Goal: Task Accomplishment & Management: Manage account settings

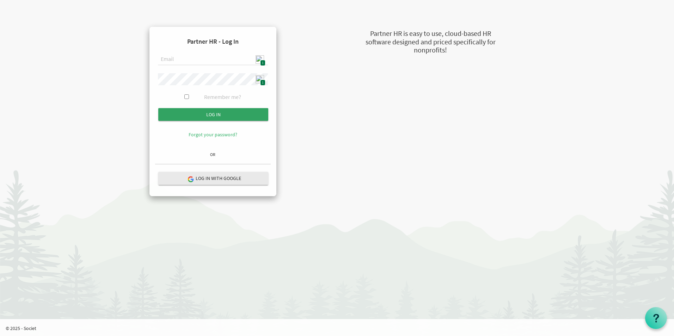
type input "[EMAIL_ADDRESS][DOMAIN_NAME]"
click at [219, 113] on input "Log in" at bounding box center [213, 114] width 110 height 13
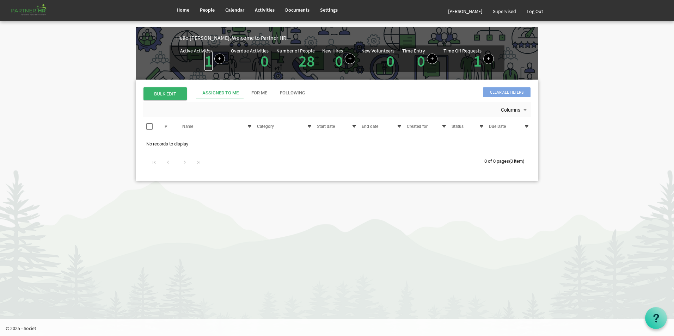
click at [206, 63] on link "1" at bounding box center [208, 61] width 8 height 20
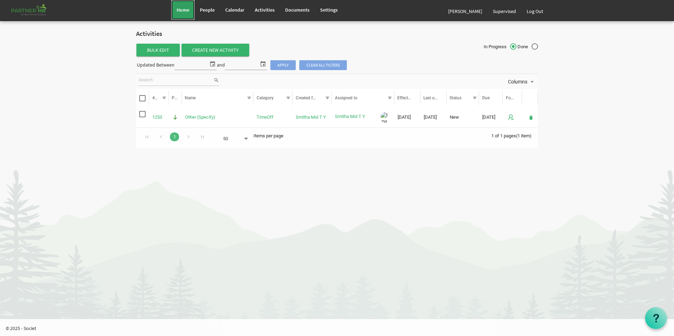
drag, startPoint x: 174, startPoint y: 11, endPoint x: 175, endPoint y: 21, distance: 10.9
click at [174, 11] on link "Home" at bounding box center [182, 10] width 23 height 20
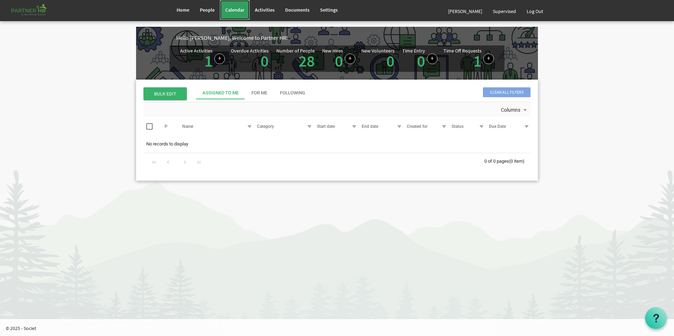
click at [240, 12] on span "Calendar" at bounding box center [234, 10] width 19 height 6
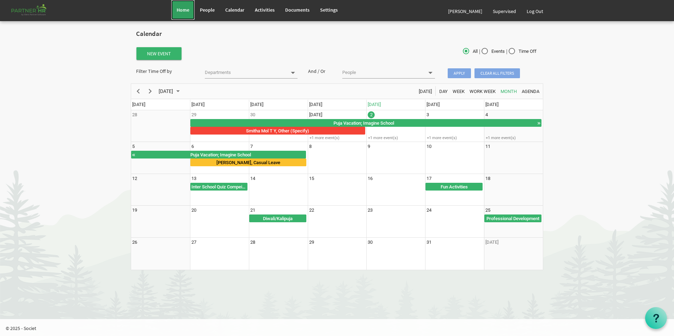
click at [191, 13] on link "Home" at bounding box center [182, 10] width 23 height 20
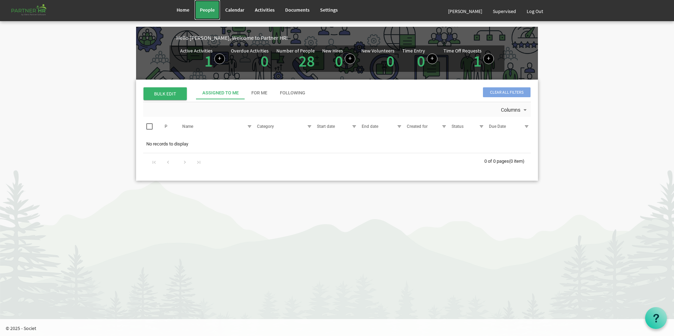
click at [203, 9] on span "People" at bounding box center [207, 10] width 15 height 6
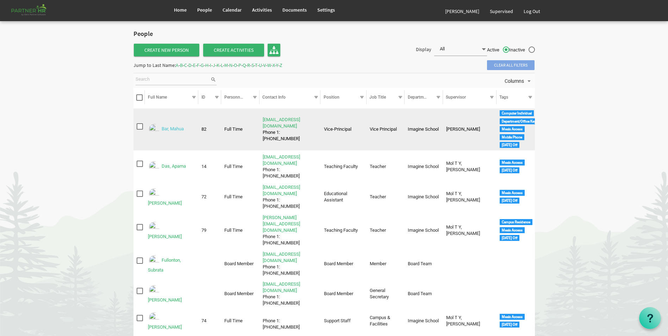
click at [173, 129] on link "Bar, Mahua" at bounding box center [173, 128] width 22 height 5
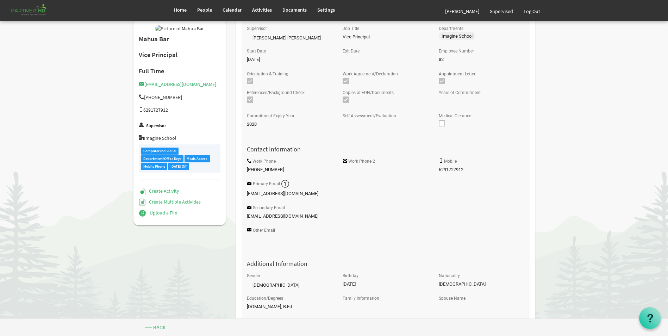
scroll to position [141, 0]
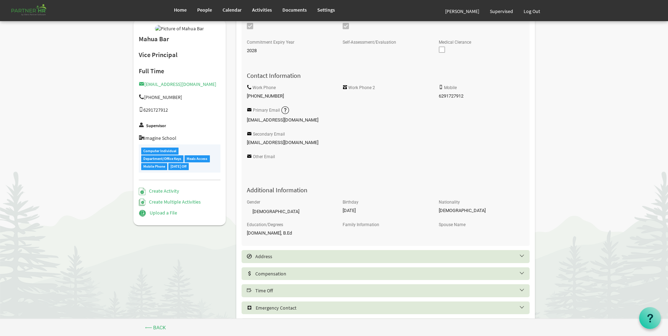
click at [283, 292] on h5 "Time Off" at bounding box center [391, 291] width 288 height 6
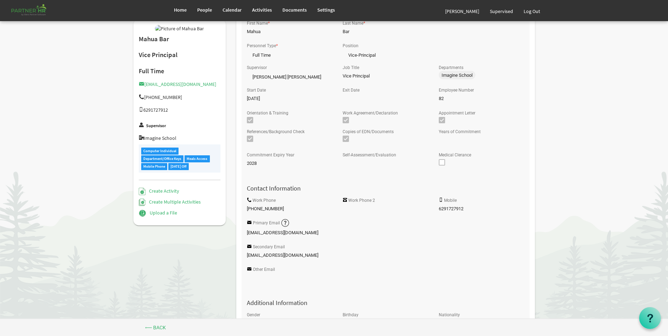
scroll to position [0, 0]
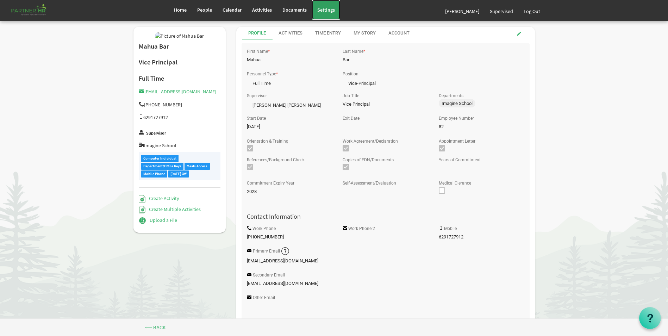
click at [330, 10] on span "Settings" at bounding box center [326, 10] width 18 height 6
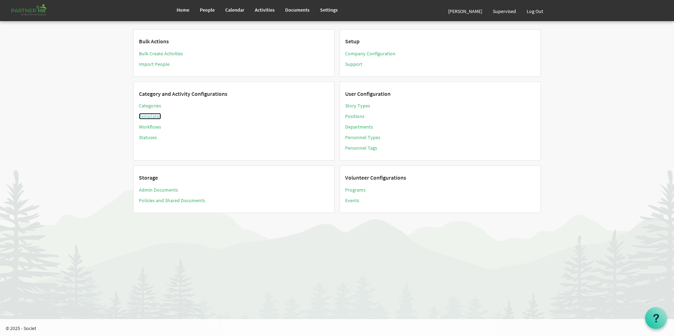
click at [155, 117] on link "Templates" at bounding box center [150, 116] width 22 height 6
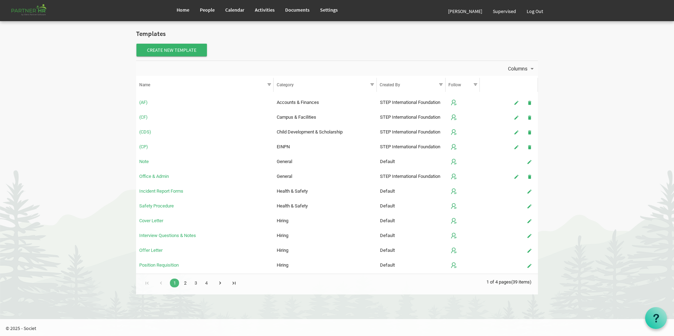
click at [184, 282] on link "2" at bounding box center [184, 283] width 9 height 9
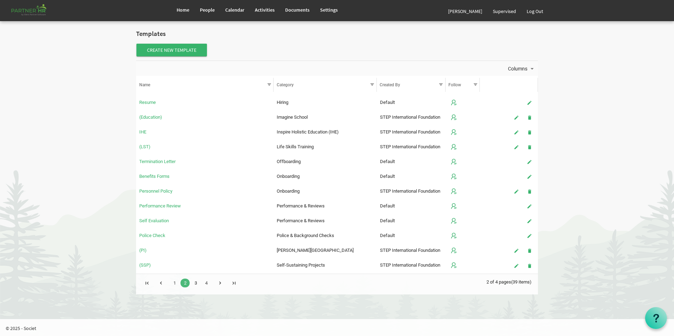
click at [197, 283] on link "3" at bounding box center [195, 283] width 9 height 9
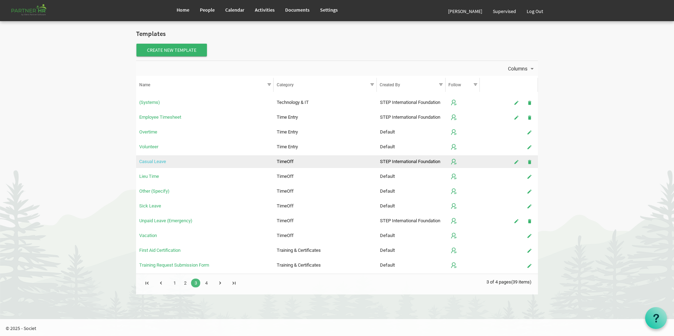
click at [157, 162] on link "Casual Leave" at bounding box center [152, 161] width 27 height 5
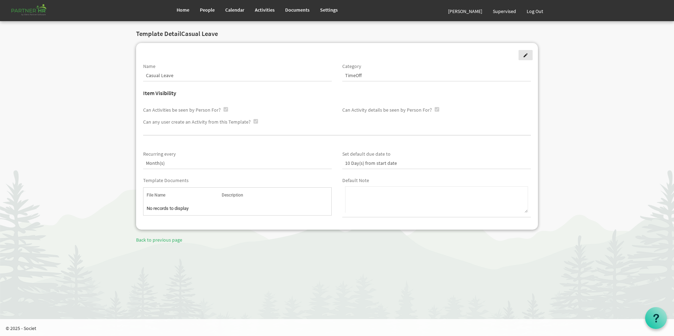
click at [525, 57] on span at bounding box center [525, 55] width 5 height 5
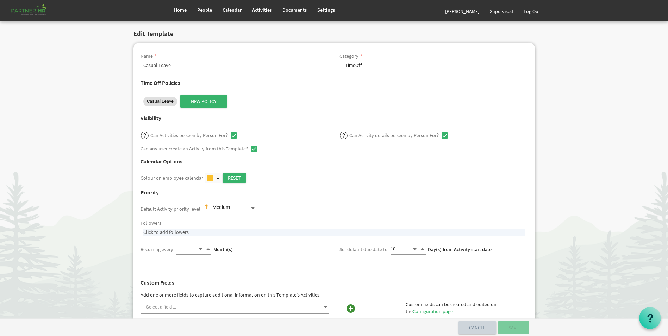
select select
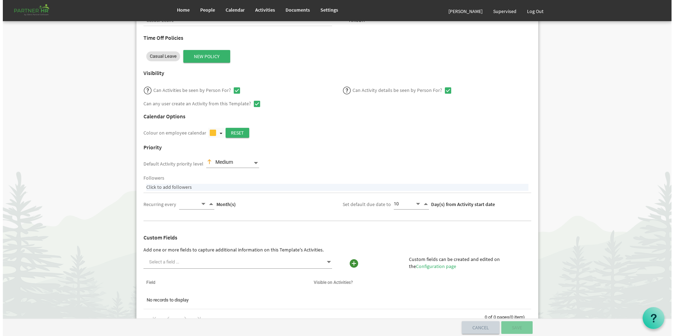
scroll to position [35, 0]
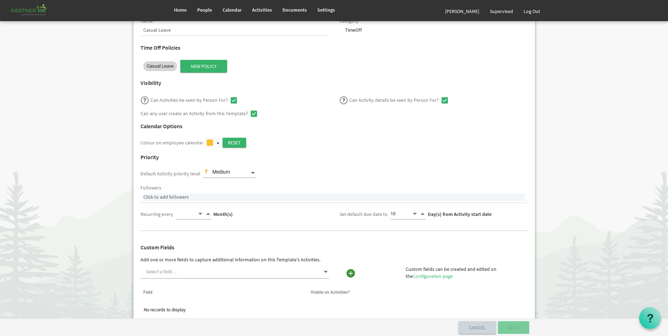
click at [172, 69] on span "Casual Leave" at bounding box center [160, 66] width 27 height 7
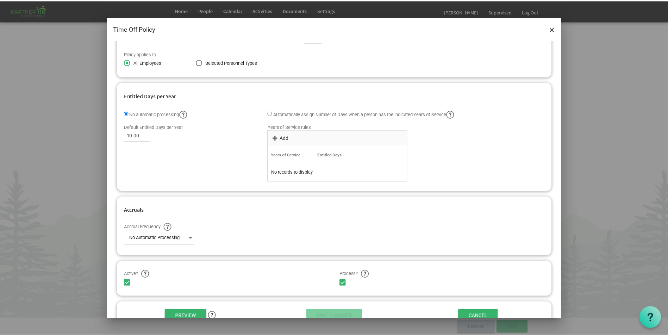
scroll to position [60, 0]
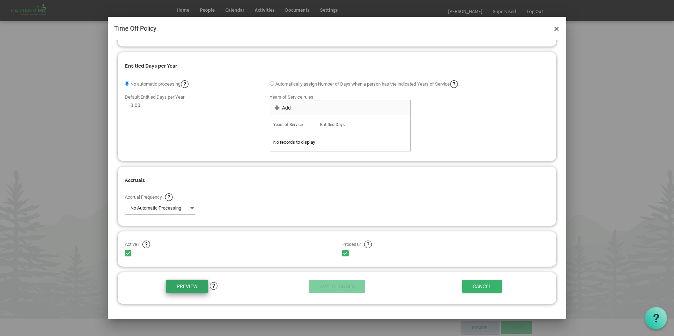
click at [198, 288] on input "Preview" at bounding box center [187, 286] width 42 height 13
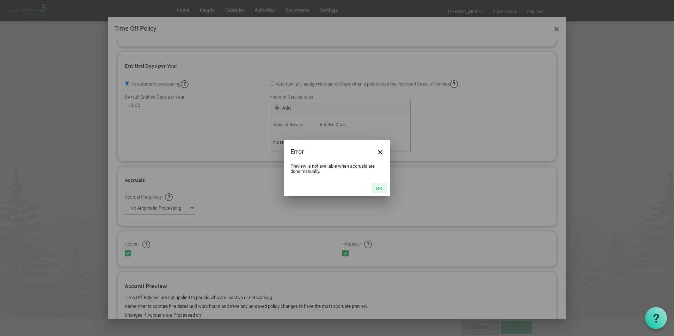
click at [378, 186] on button "OK" at bounding box center [379, 188] width 16 height 10
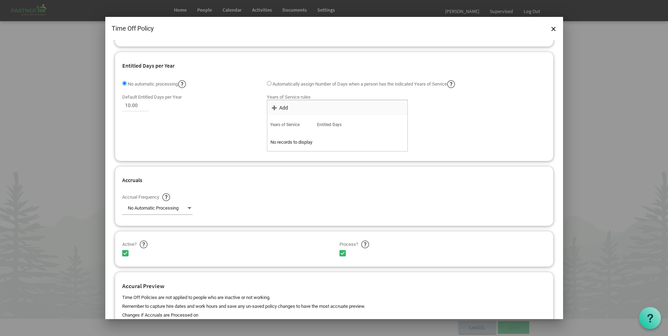
scroll to position [177, 0]
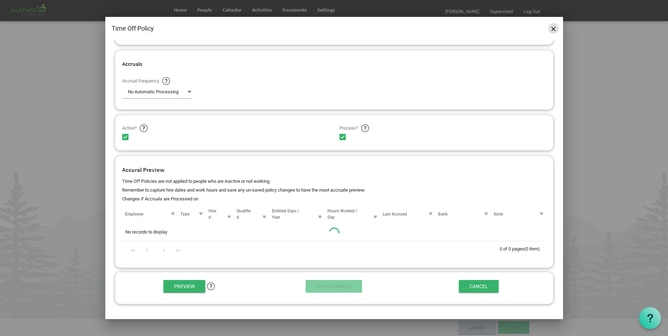
click at [553, 29] on span "Close" at bounding box center [554, 29] width 4 height 4
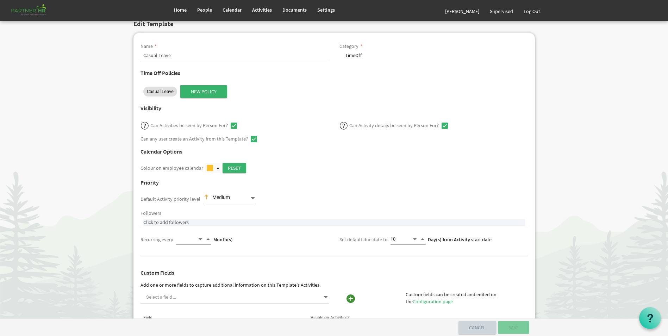
scroll to position [0, 0]
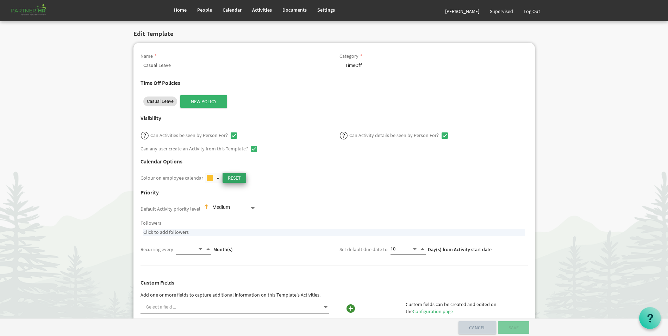
click at [232, 178] on input "Reset" at bounding box center [235, 178] width 24 height 10
type input "#37b36b"
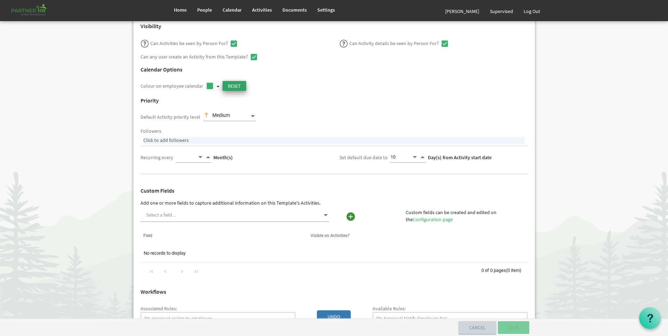
scroll to position [141, 0]
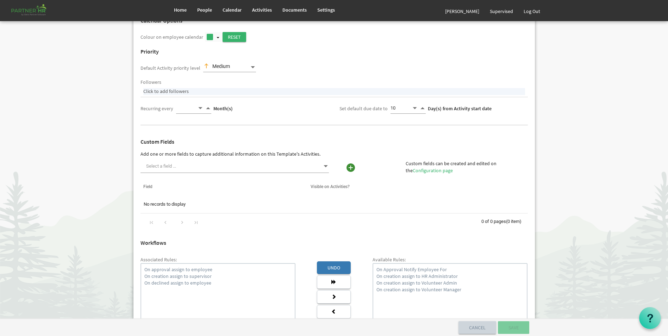
click at [467, 253] on div "Workflows Associated Rules: On approval assign to employee On creation assign t…" at bounding box center [334, 293] width 398 height 115
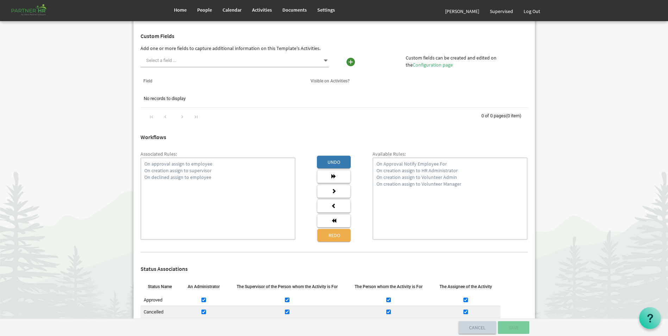
scroll to position [352, 0]
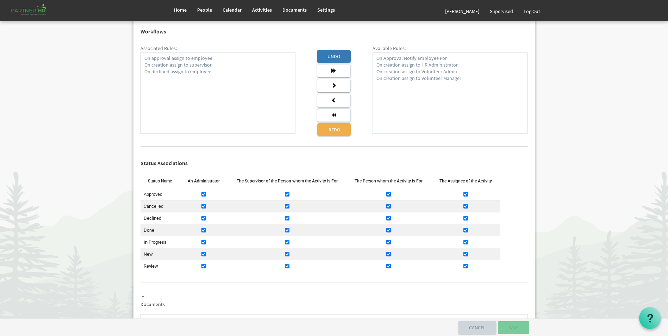
click at [477, 313] on div "Browse... Drop files or click to upload (max size: 2MB) OK OK Cancel DocId Owne…" at bounding box center [334, 338] width 398 height 54
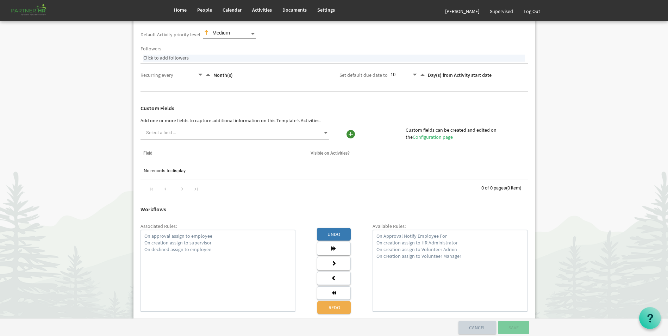
scroll to position [65, 0]
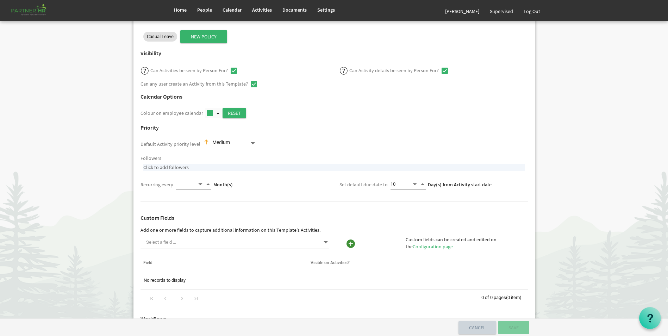
click at [496, 134] on div "Priority" at bounding box center [334, 130] width 398 height 18
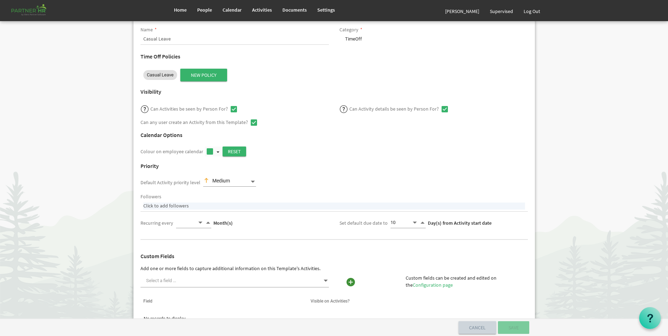
scroll to position [0, 0]
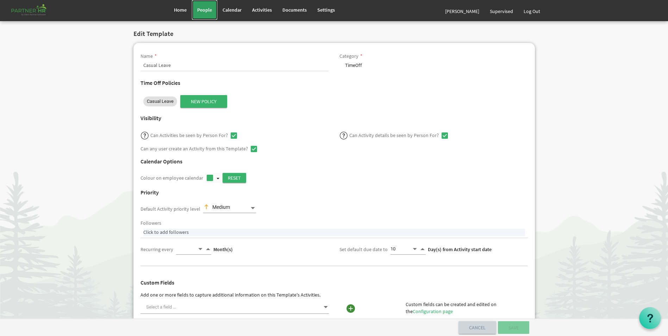
click at [208, 13] on span "People" at bounding box center [204, 10] width 15 height 6
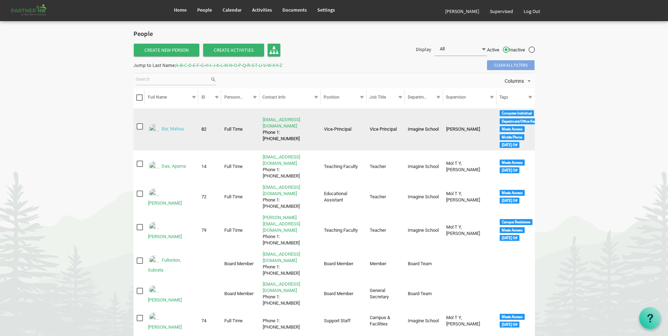
click at [175, 129] on link "Bar, Mahua" at bounding box center [173, 128] width 22 height 5
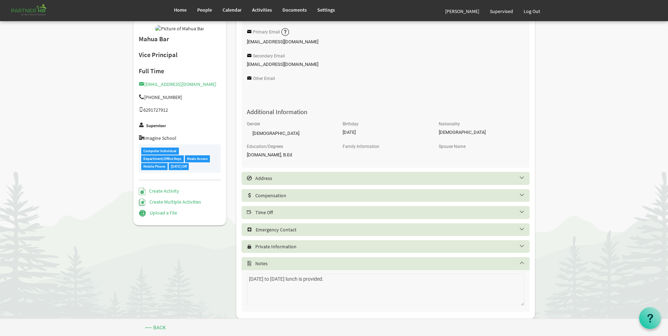
scroll to position [234, 0]
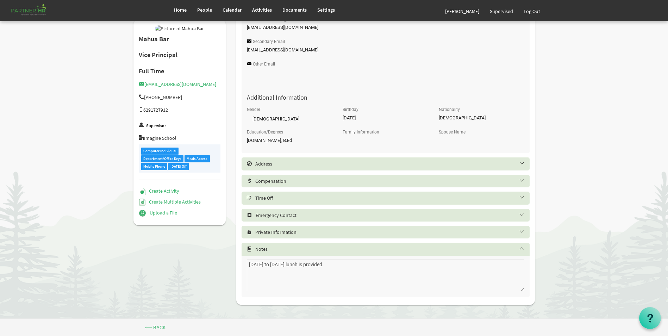
click at [284, 194] on div "Time Off" at bounding box center [386, 198] width 288 height 13
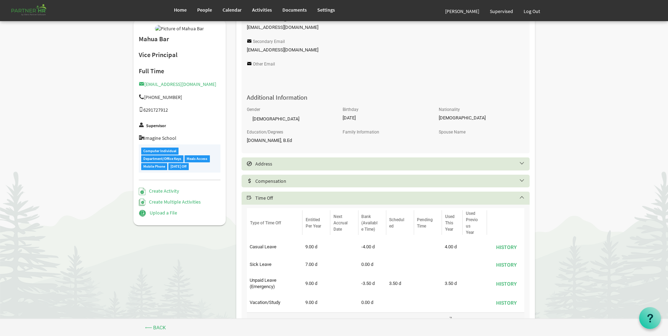
scroll to position [128, 0]
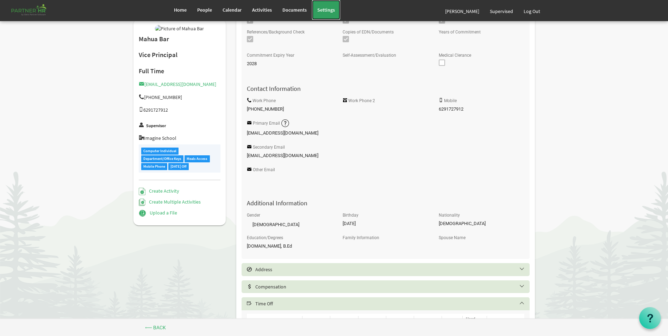
click at [327, 9] on span "Settings" at bounding box center [326, 10] width 18 height 6
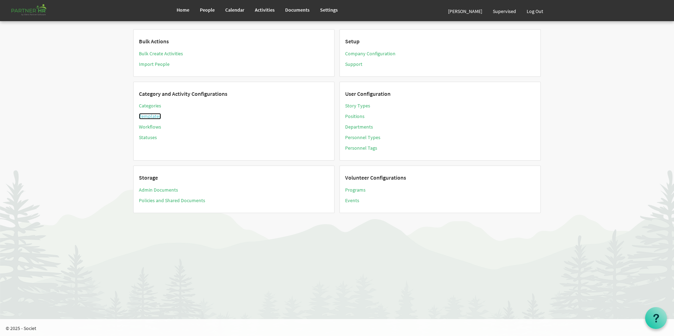
click at [156, 115] on link "Templates" at bounding box center [150, 116] width 22 height 6
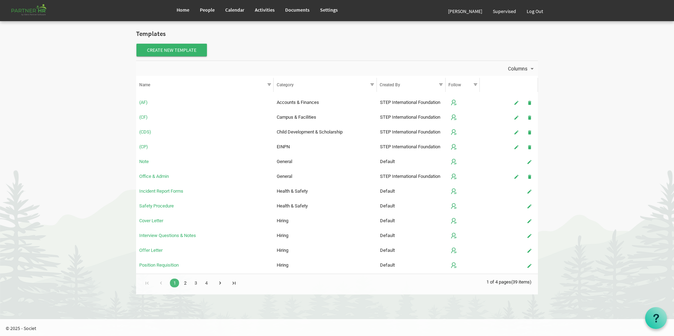
click at [183, 280] on link "2" at bounding box center [184, 283] width 9 height 9
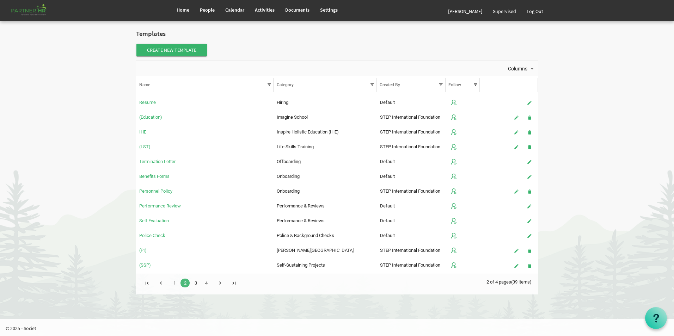
click at [194, 283] on link "3" at bounding box center [195, 283] width 9 height 9
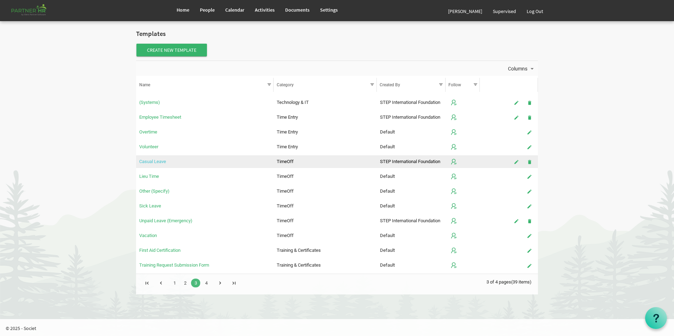
click at [159, 162] on link "Casual Leave" at bounding box center [152, 161] width 27 height 5
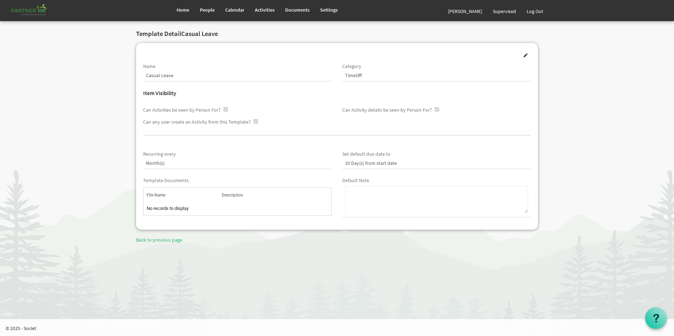
click at [389, 166] on div "10 Day(s) from start date" at bounding box center [436, 164] width 189 height 12
click at [524, 57] on span at bounding box center [525, 55] width 5 height 5
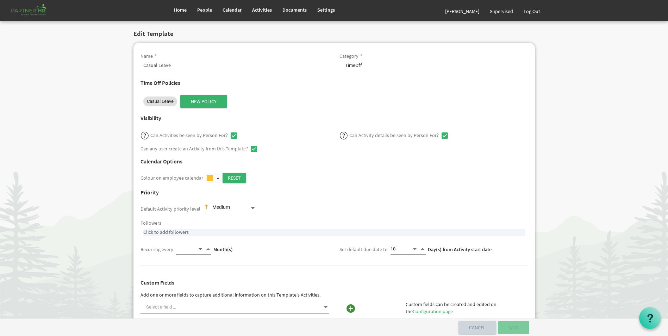
select select
click at [163, 103] on span "Casual Leave" at bounding box center [160, 101] width 27 height 7
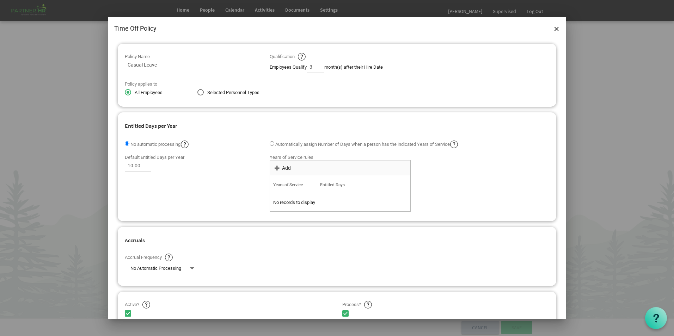
click at [188, 144] on img at bounding box center [184, 144] width 9 height 9
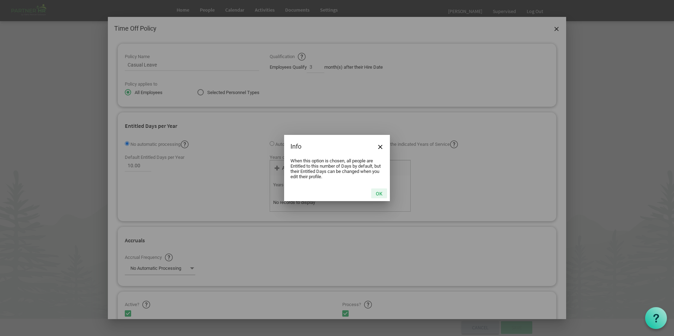
click at [377, 191] on button "OK" at bounding box center [379, 194] width 16 height 10
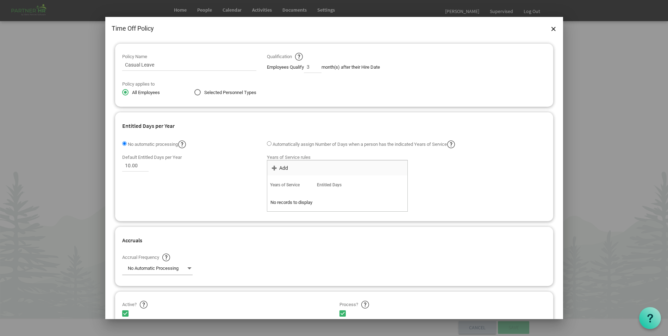
click at [197, 187] on div "Default Entitled Days per Year 10.00 Years of Service rules OK OK Cancel Add po…" at bounding box center [334, 183] width 435 height 63
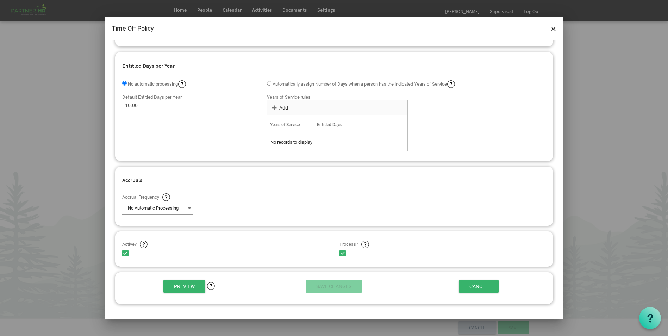
scroll to position [141, 0]
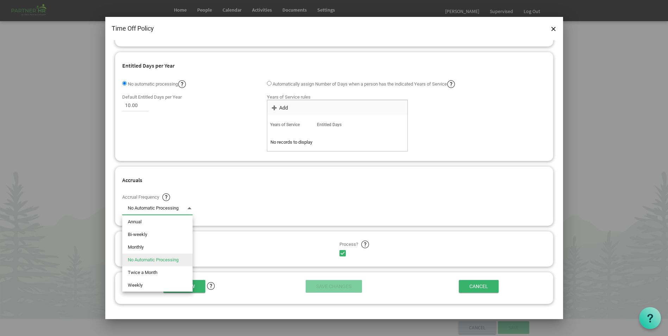
click at [188, 209] on span at bounding box center [189, 208] width 6 height 10
click at [245, 199] on div "Accrual Frequency No Automatic Processing No Automatic Processing" at bounding box center [189, 204] width 145 height 27
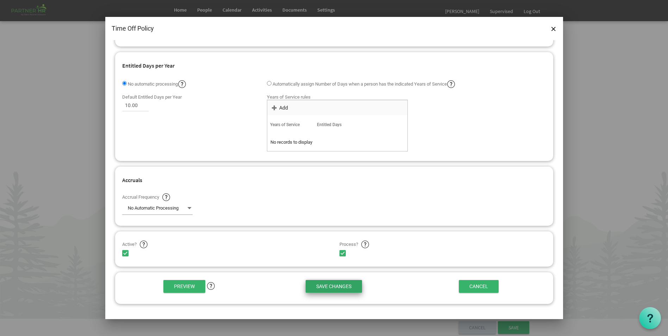
drag, startPoint x: 336, startPoint y: 285, endPoint x: 348, endPoint y: 284, distance: 12.1
click at [337, 285] on input "Save Changes" at bounding box center [334, 286] width 56 height 13
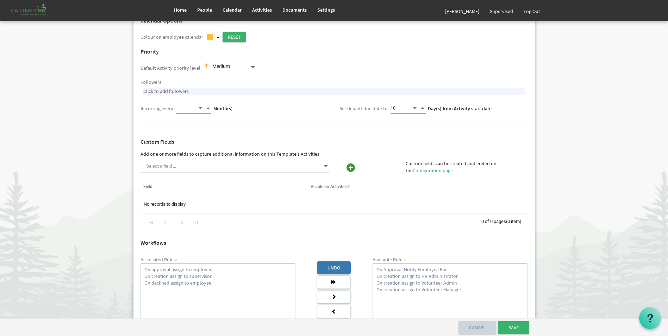
click at [325, 167] on span at bounding box center [326, 166] width 6 height 10
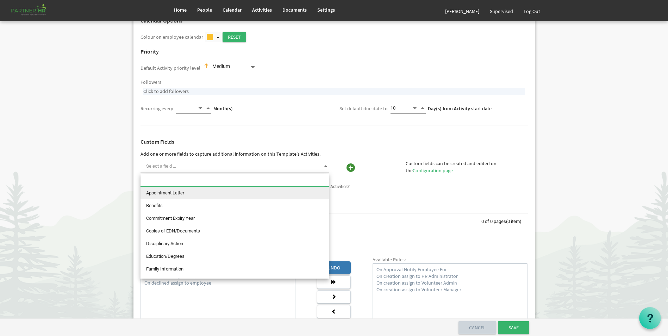
click at [354, 148] on div "Custom Fields Add one or more fields to capture additional information on this …" at bounding box center [334, 185] width 398 height 101
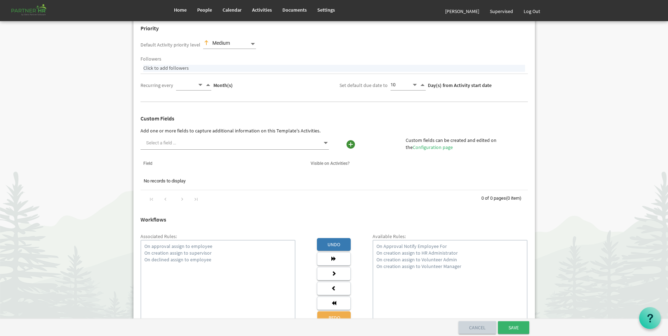
scroll to position [211, 0]
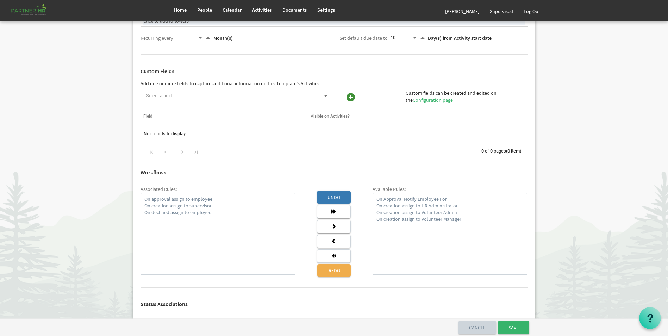
click at [326, 90] on span at bounding box center [235, 96] width 189 height 13
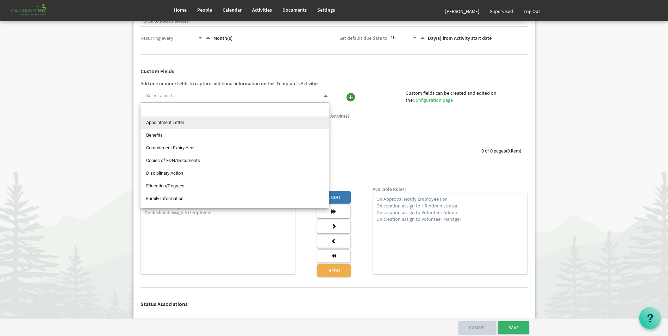
click at [590, 115] on body "Home People Calendar" at bounding box center [334, 192] width 668 height 807
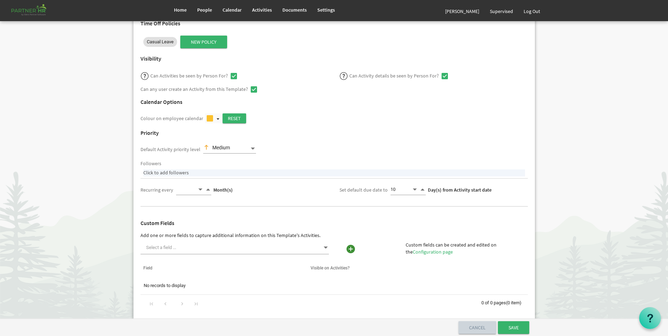
scroll to position [141, 0]
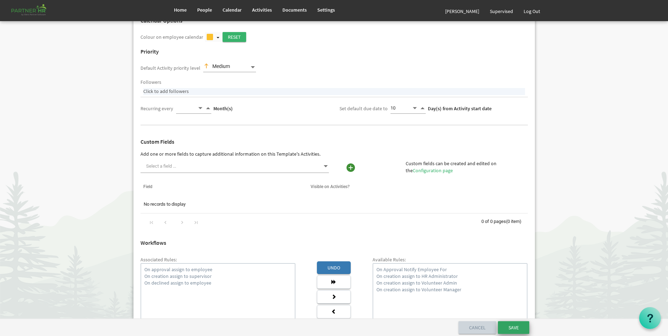
click at [519, 329] on input "submit" at bounding box center [513, 327] width 31 height 13
select select "361"
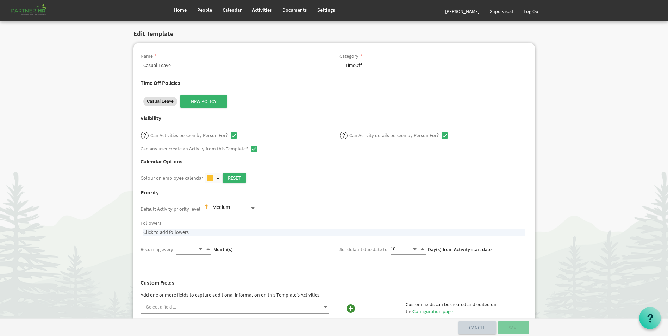
select select
click at [199, 10] on span "People" at bounding box center [204, 10] width 15 height 6
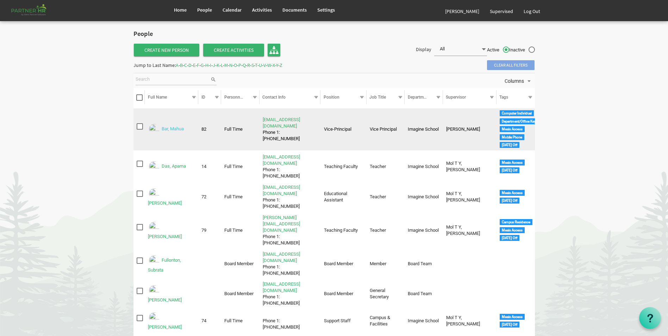
click at [184, 127] on link "Bar, Mahua" at bounding box center [173, 128] width 22 height 5
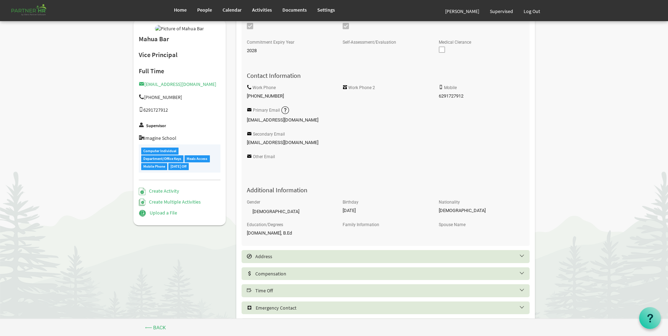
scroll to position [234, 0]
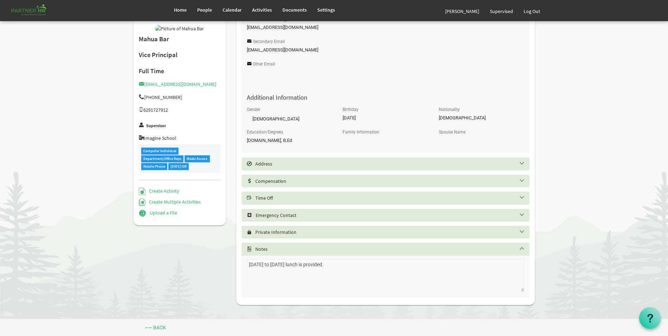
click at [269, 192] on div "Time Off" at bounding box center [386, 198] width 288 height 13
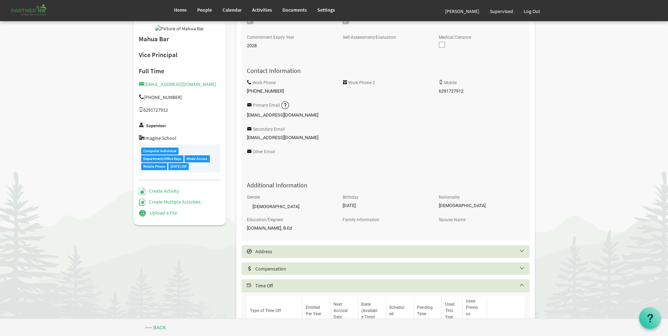
scroll to position [128, 0]
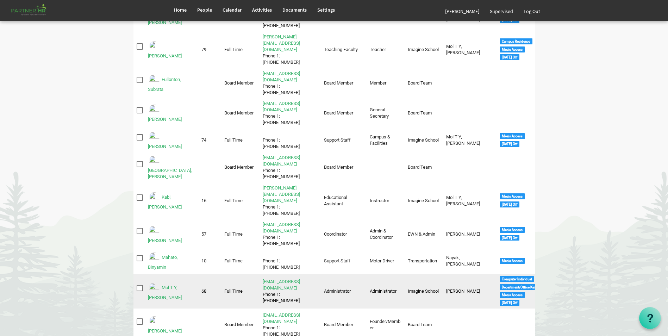
scroll to position [211, 0]
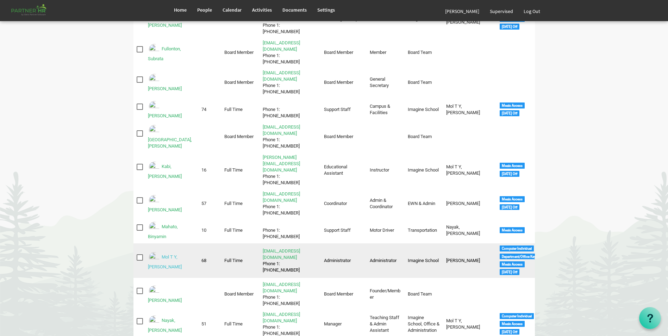
click at [173, 254] on link "Mol T Y, [PERSON_NAME]" at bounding box center [165, 261] width 34 height 15
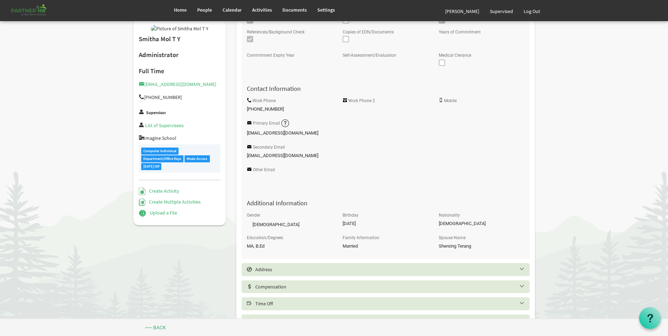
scroll to position [141, 0]
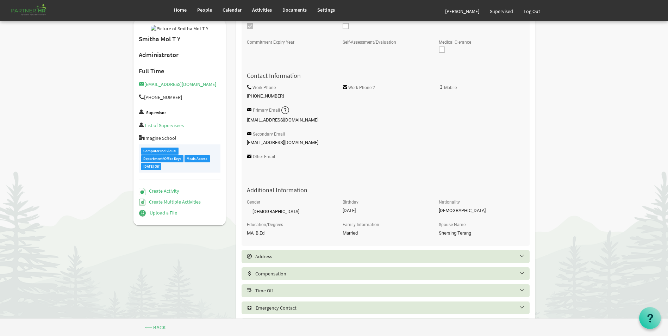
click at [283, 293] on h5 "Time Off" at bounding box center [391, 291] width 288 height 6
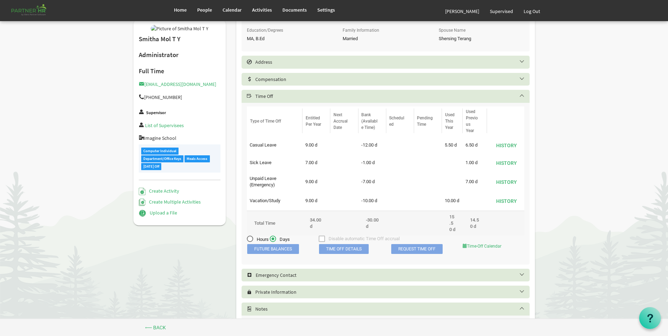
scroll to position [325, 0]
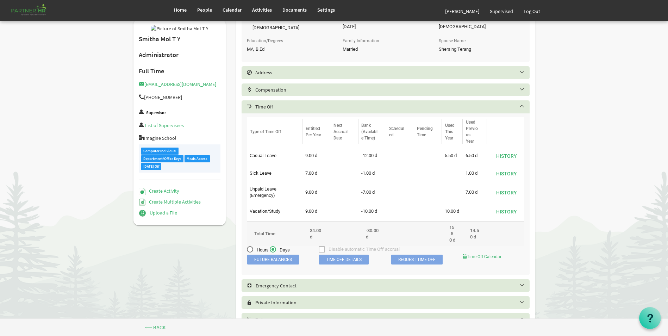
click at [346, 265] on span "Time Off Details" at bounding box center [344, 260] width 50 height 10
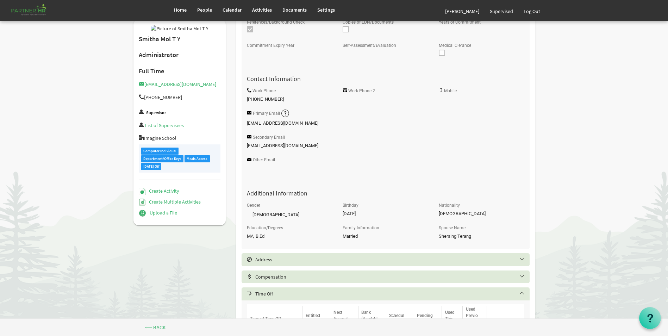
scroll to position [78, 0]
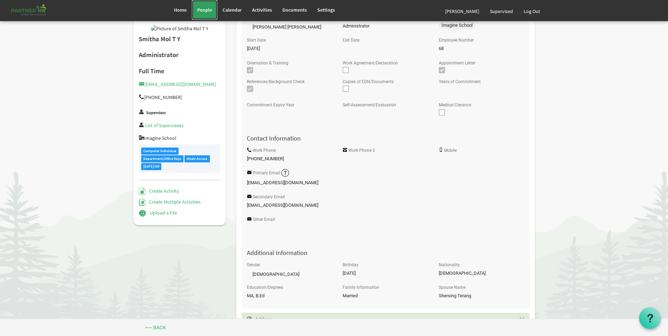
click at [205, 9] on span "People" at bounding box center [204, 10] width 15 height 6
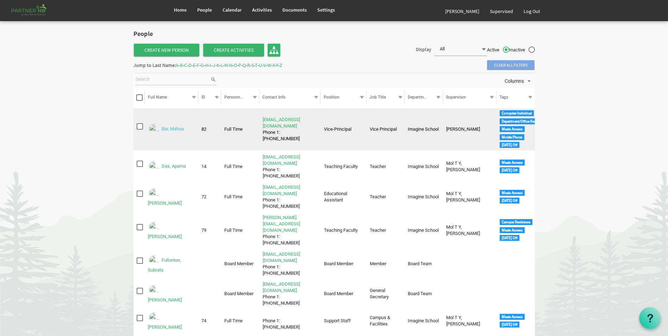
click at [172, 128] on link "Bar, Mahua" at bounding box center [173, 128] width 22 height 5
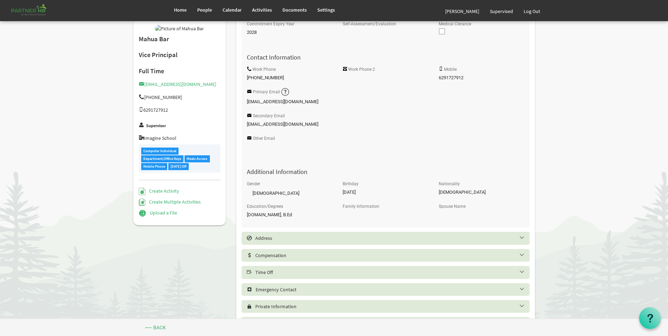
scroll to position [211, 0]
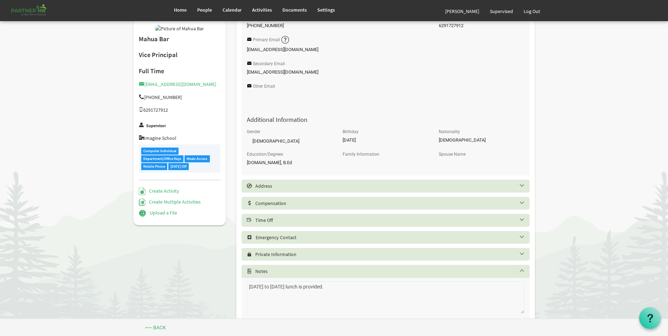
click at [287, 226] on div "Time Off" at bounding box center [386, 220] width 288 height 13
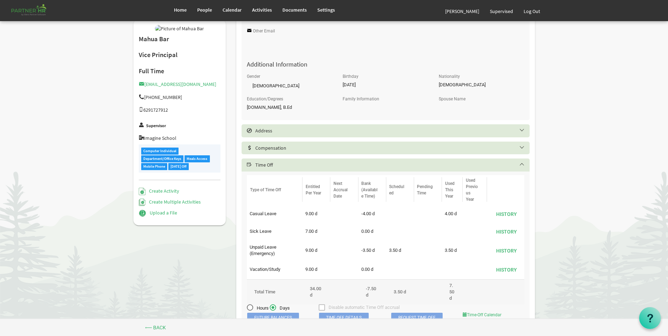
scroll to position [282, 0]
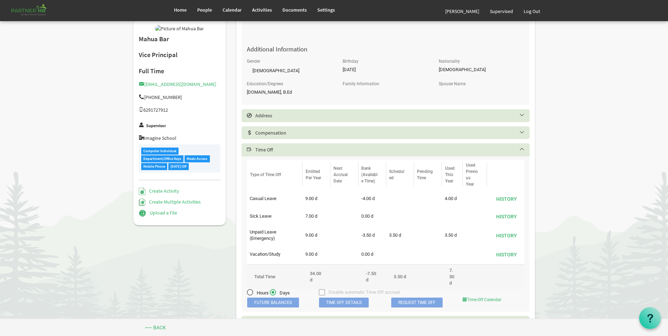
click at [582, 212] on body "Home People Calendar" at bounding box center [334, 72] width 668 height 708
click at [184, 11] on span "Home" at bounding box center [180, 10] width 13 height 6
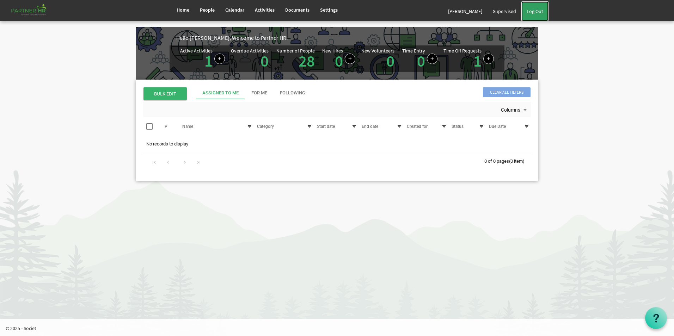
click at [533, 12] on link "Log Out" at bounding box center [534, 11] width 27 height 20
